Goal: Check status: Check status

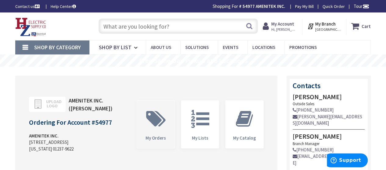
click at [154, 127] on span at bounding box center [155, 118] width 28 height 27
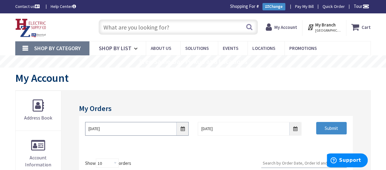
click at [184, 130] on input "[DATE]" at bounding box center [137, 129] width 104 height 14
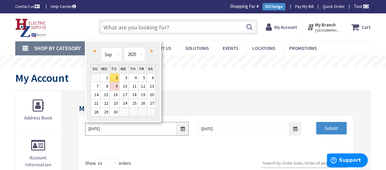
type input "MA-[GEOGRAPHIC_DATA], [GEOGRAPHIC_DATA]"
click at [96, 52] on link "Prev" at bounding box center [95, 51] width 8 height 8
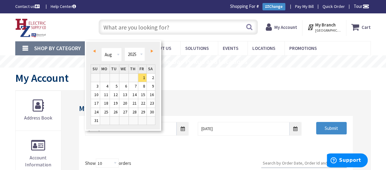
click at [94, 52] on link "Prev" at bounding box center [95, 51] width 8 height 8
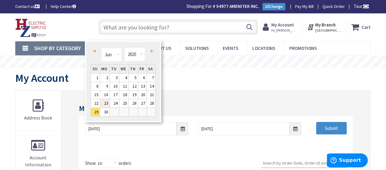
click at [106, 104] on link "23" at bounding box center [104, 103] width 9 height 8
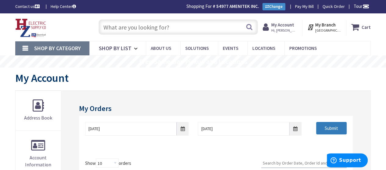
click at [330, 129] on input "Submit" at bounding box center [331, 128] width 30 height 13
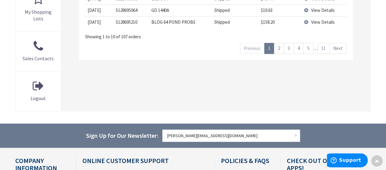
scroll to position [269, 0]
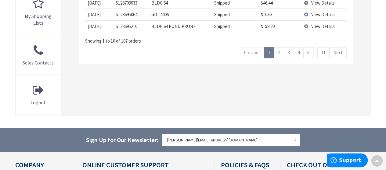
click at [322, 53] on link "11" at bounding box center [323, 52] width 12 height 11
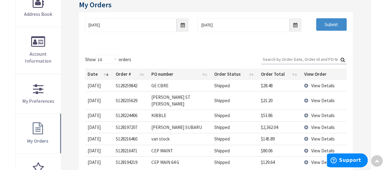
scroll to position [55, 0]
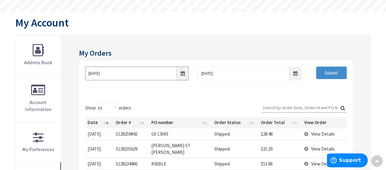
click at [183, 72] on input "[DATE]" at bounding box center [137, 74] width 104 height 14
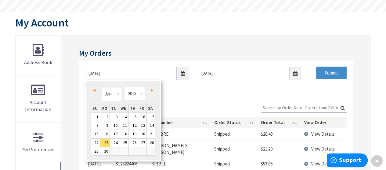
click at [151, 90] on span "Next" at bounding box center [152, 90] width 2 height 3
click at [105, 142] on link "21" at bounding box center [104, 143] width 9 height 8
type input "[DATE]"
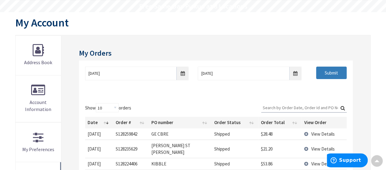
click at [326, 70] on input "Submit" at bounding box center [331, 73] width 30 height 13
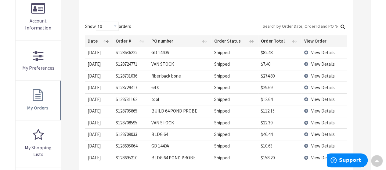
scroll to position [299, 0]
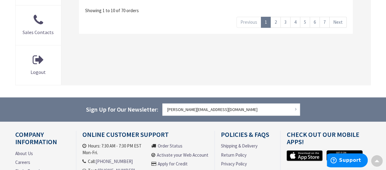
click at [327, 22] on link "7" at bounding box center [324, 22] width 10 height 11
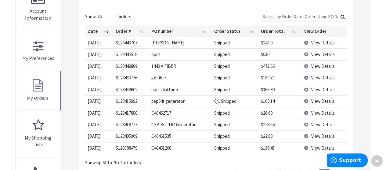
scroll to position [177, 0]
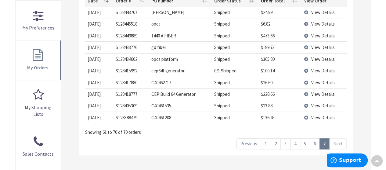
click at [313, 145] on link "6" at bounding box center [314, 144] width 10 height 11
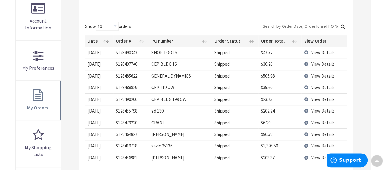
scroll to position [147, 0]
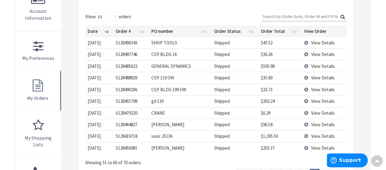
click at [305, 66] on td "View Details" at bounding box center [323, 66] width 45 height 12
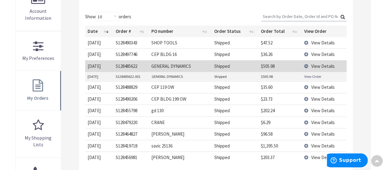
click at [311, 74] on link "View Order" at bounding box center [312, 76] width 17 height 5
click at [306, 65] on td "View Details" at bounding box center [323, 66] width 45 height 12
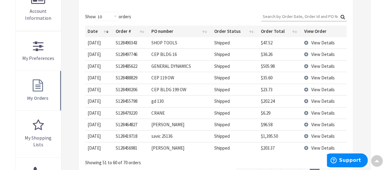
click at [305, 101] on td "View Details" at bounding box center [323, 101] width 45 height 12
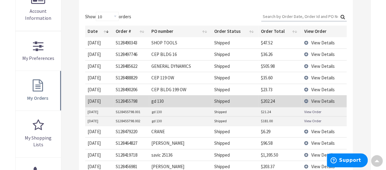
click at [312, 110] on link "View Order" at bounding box center [312, 111] width 17 height 5
click at [306, 101] on td "View Details" at bounding box center [323, 101] width 45 height 12
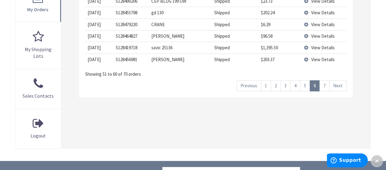
scroll to position [238, 0]
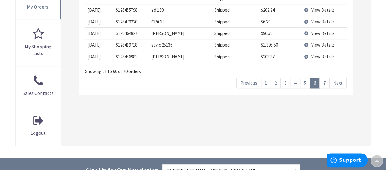
click at [323, 83] on link "7" at bounding box center [324, 83] width 10 height 11
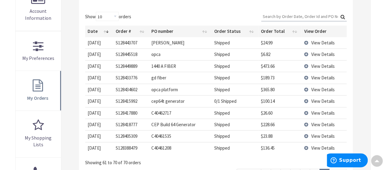
scroll to position [177, 0]
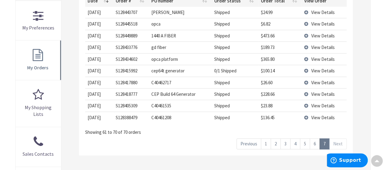
click at [315, 142] on link "6" at bounding box center [314, 144] width 10 height 11
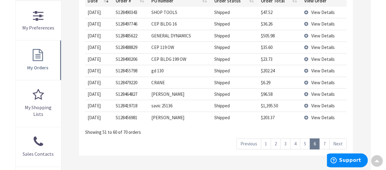
click at [304, 104] on td "View Details" at bounding box center [323, 106] width 45 height 12
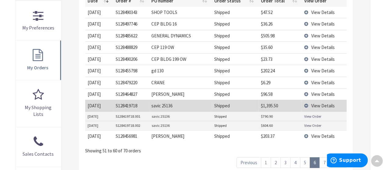
click at [304, 104] on td "View Details" at bounding box center [323, 106] width 45 height 12
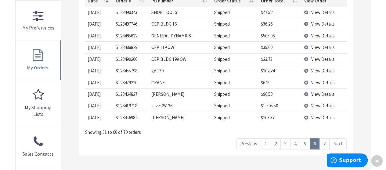
click at [307, 143] on link "5" at bounding box center [305, 144] width 10 height 11
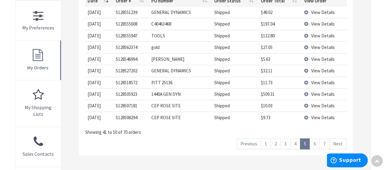
click at [297, 143] on link "4" at bounding box center [295, 144] width 10 height 11
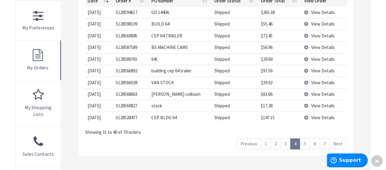
click at [287, 144] on link "3" at bounding box center [285, 144] width 10 height 11
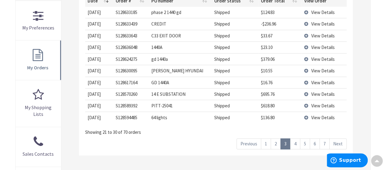
click at [304, 105] on td "View Details" at bounding box center [323, 106] width 45 height 12
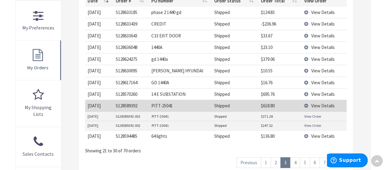
click at [304, 105] on td "View Details" at bounding box center [323, 106] width 45 height 12
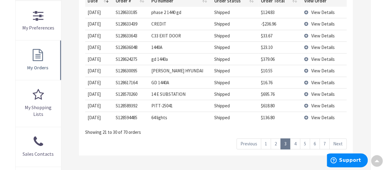
click at [279, 144] on link "2" at bounding box center [275, 144] width 10 height 11
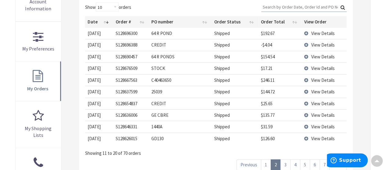
scroll to position [147, 0]
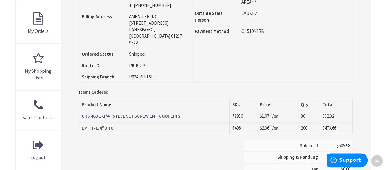
scroll to position [31, 0]
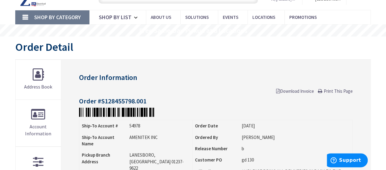
scroll to position [31, 0]
